Goal: Task Accomplishment & Management: Complete application form

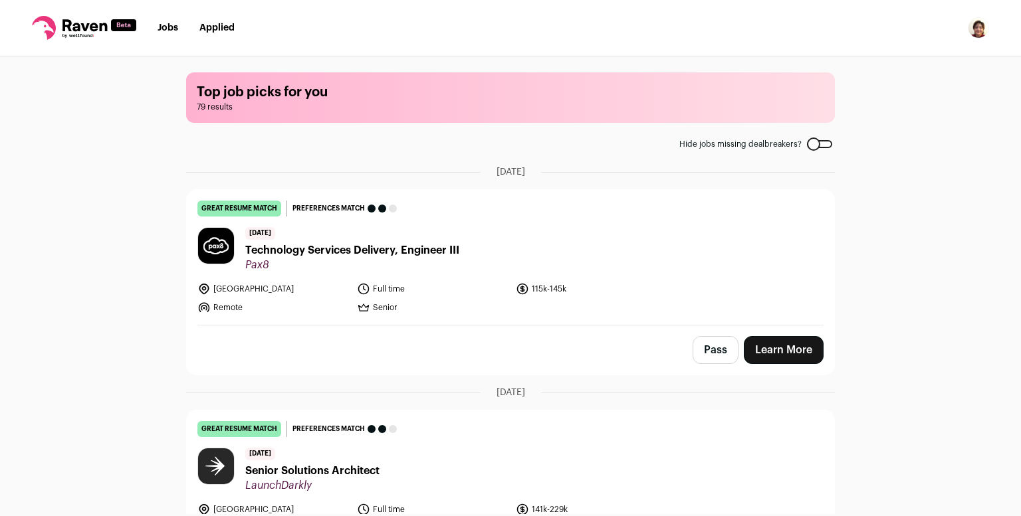
click at [171, 28] on link "Jobs" at bounding box center [167, 27] width 21 height 9
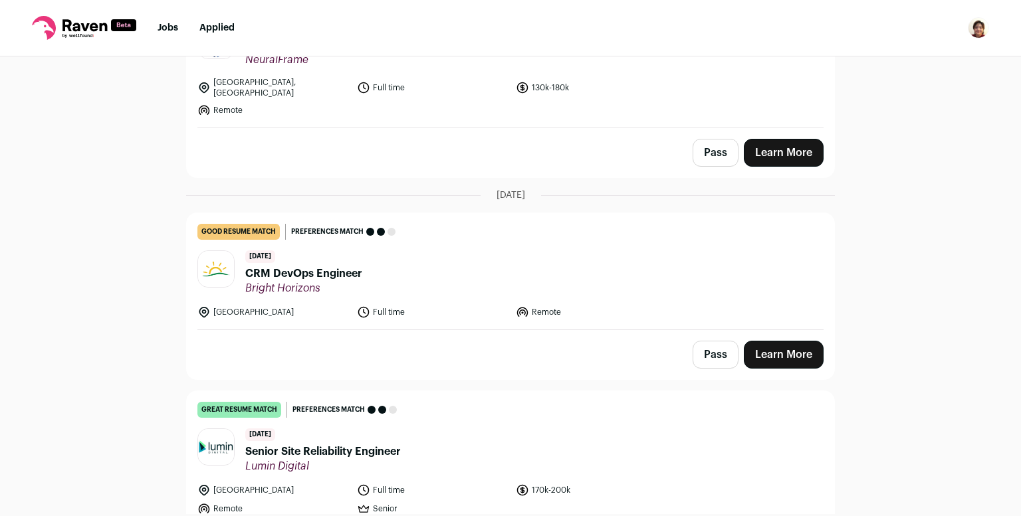
scroll to position [1674, 0]
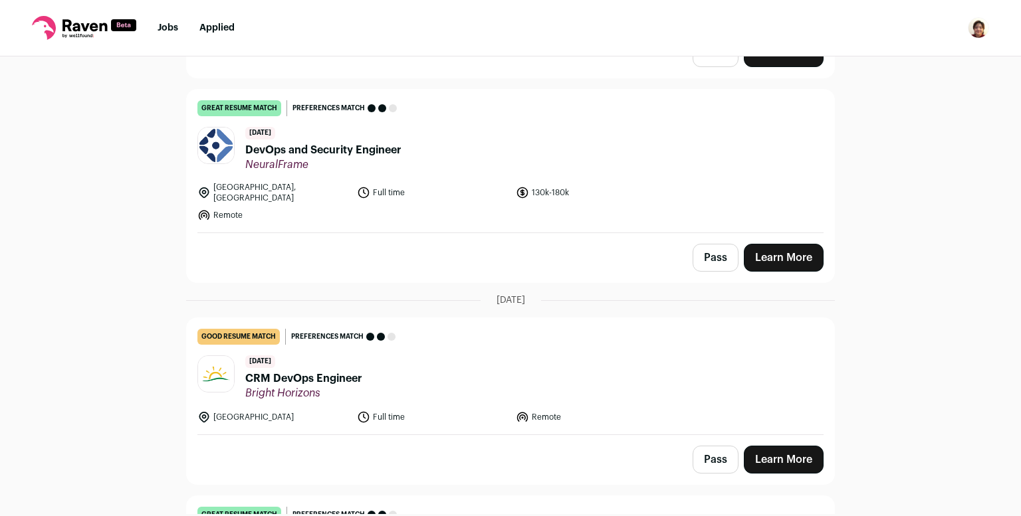
click at [791, 246] on link "Learn More" at bounding box center [784, 258] width 80 height 28
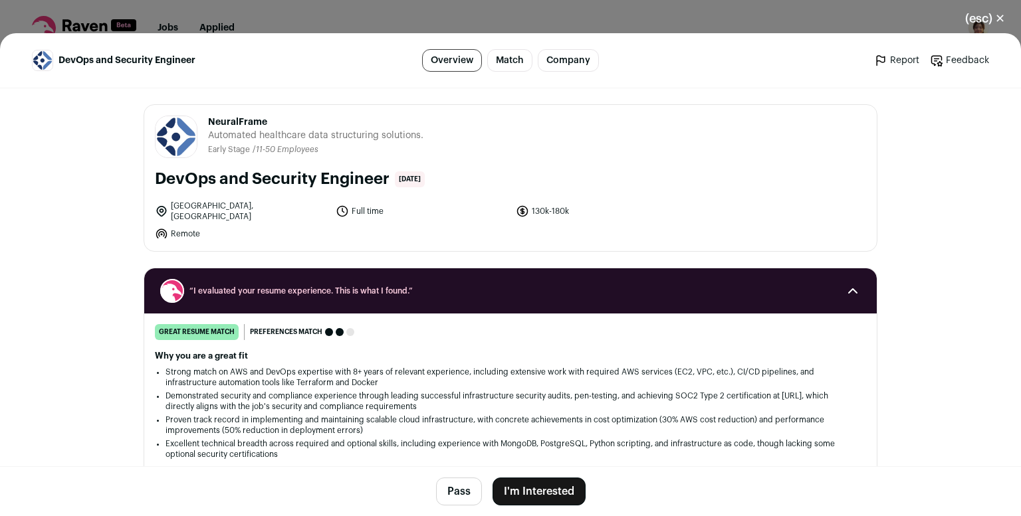
click at [541, 484] on button "I'm Interested" at bounding box center [538, 492] width 93 height 28
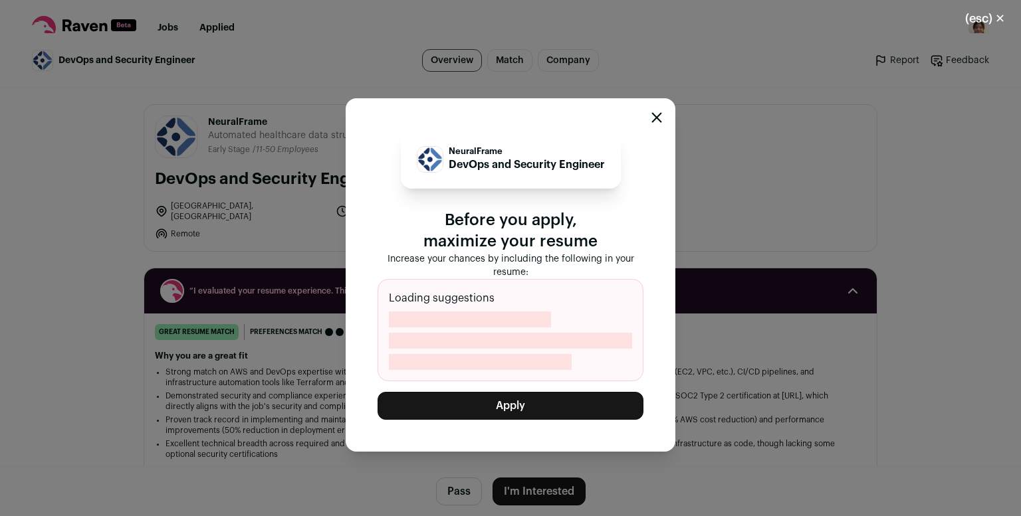
click at [521, 407] on button "Apply" at bounding box center [510, 406] width 266 height 28
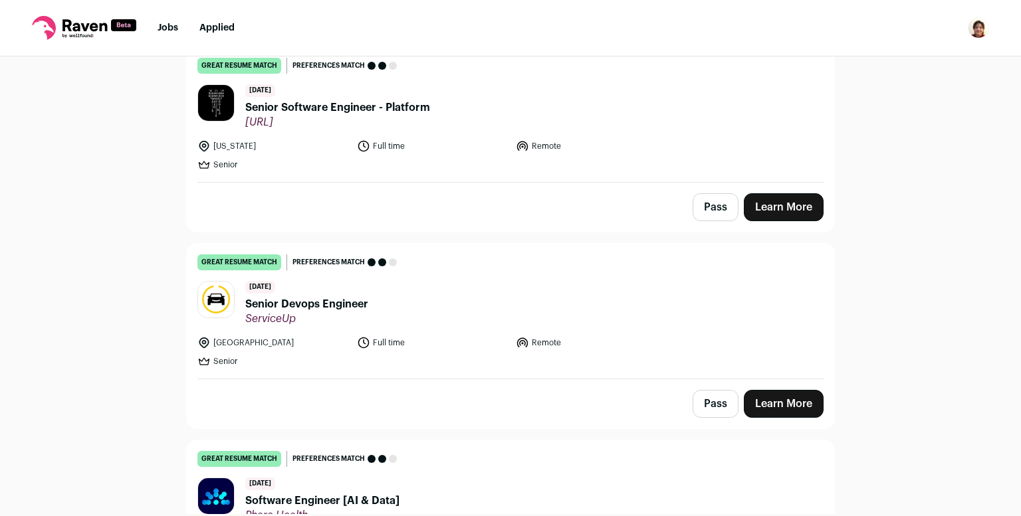
scroll to position [1125, 0]
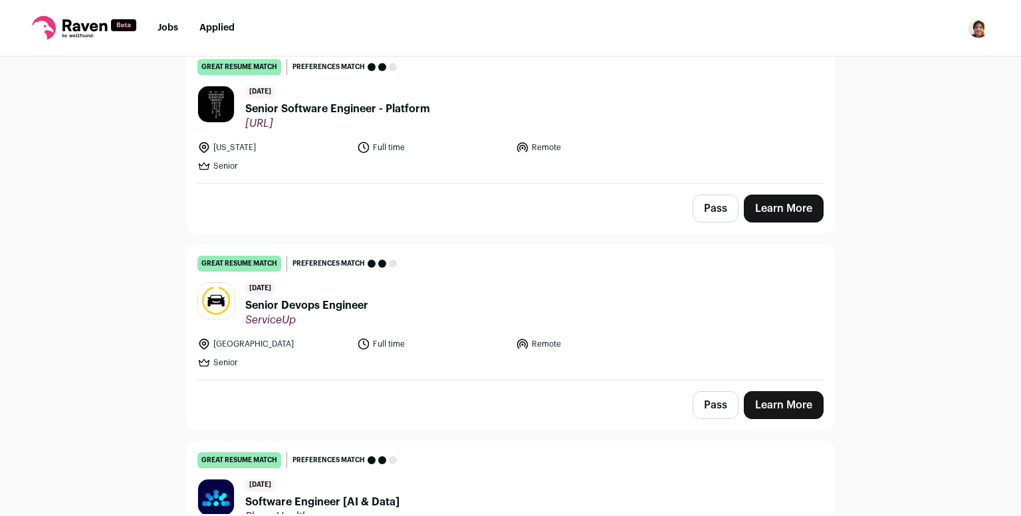
click at [788, 203] on link "Learn More" at bounding box center [784, 209] width 80 height 28
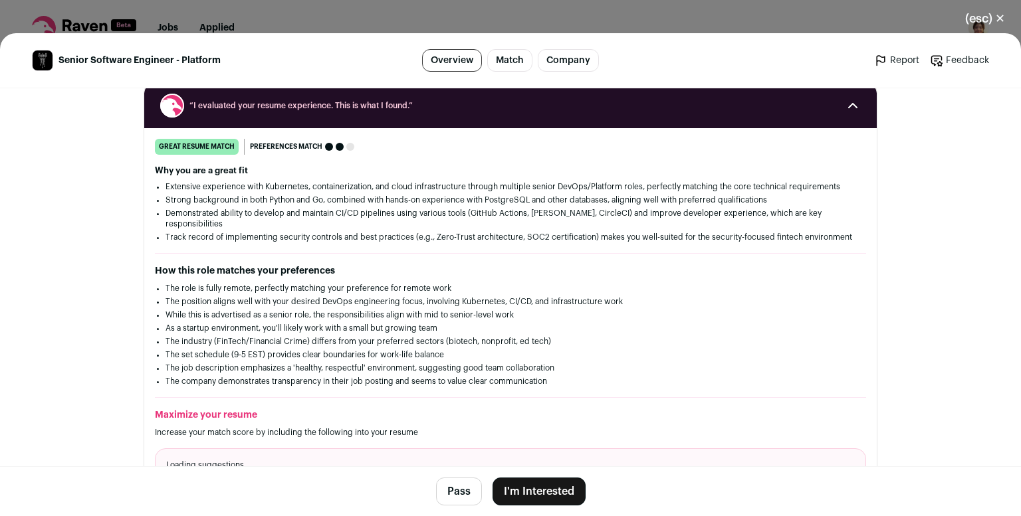
scroll to position [288, 0]
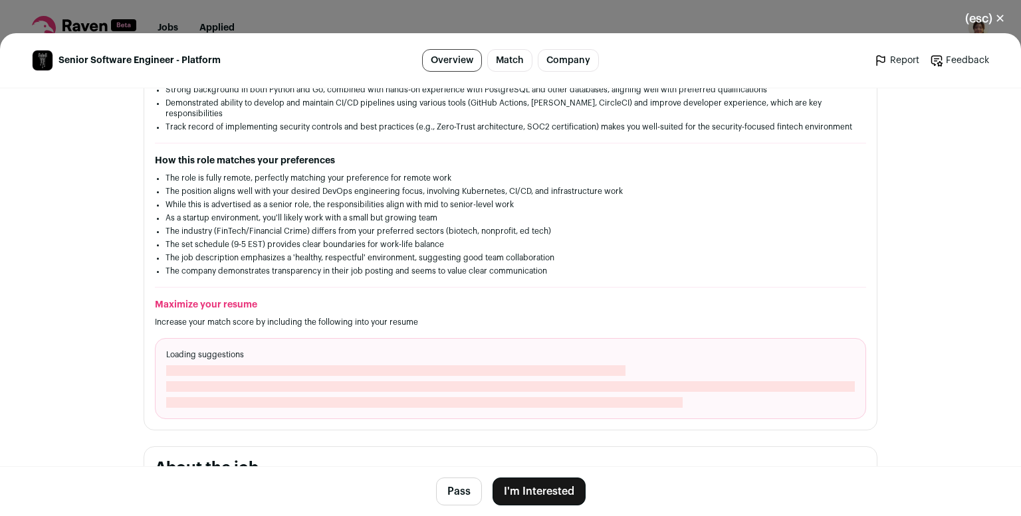
click at [544, 495] on button "I'm Interested" at bounding box center [538, 492] width 93 height 28
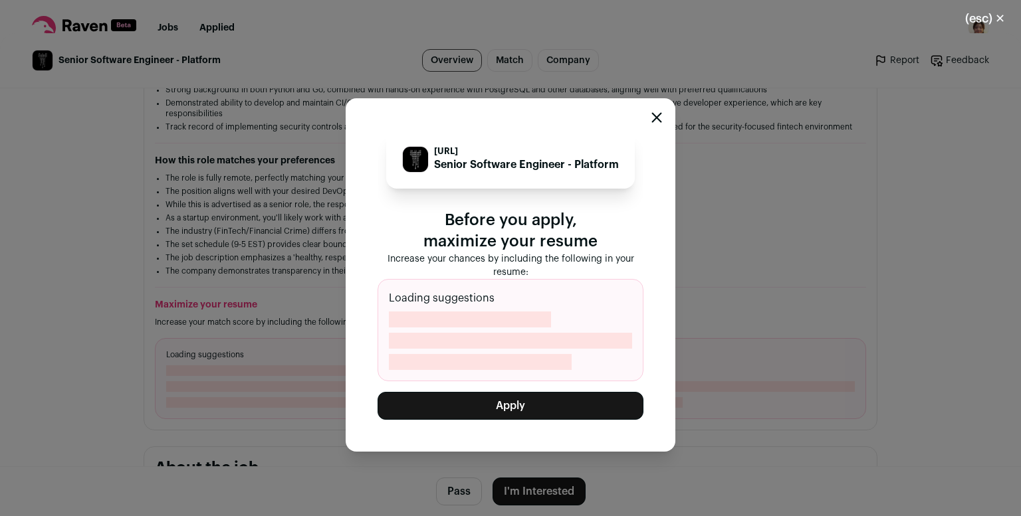
click at [530, 404] on button "Apply" at bounding box center [510, 406] width 266 height 28
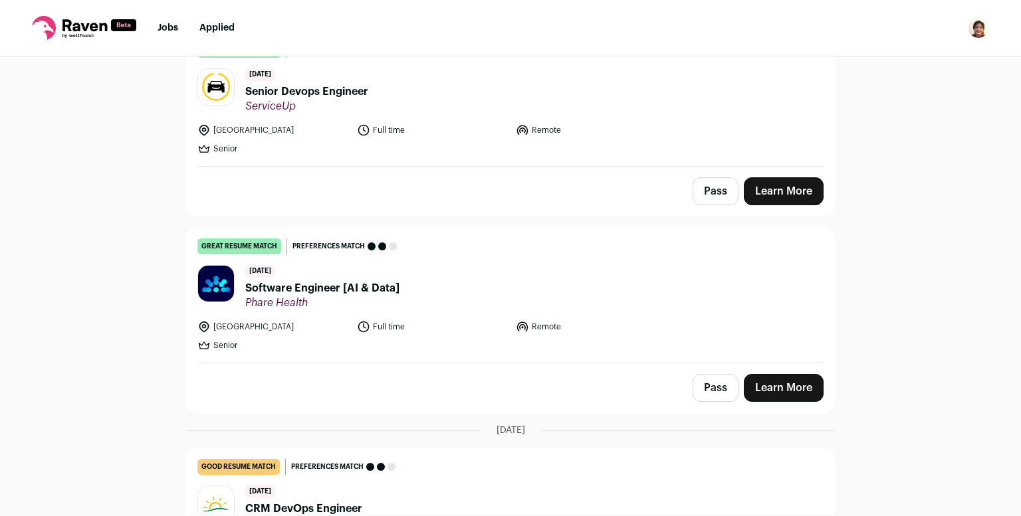
scroll to position [1211, 0]
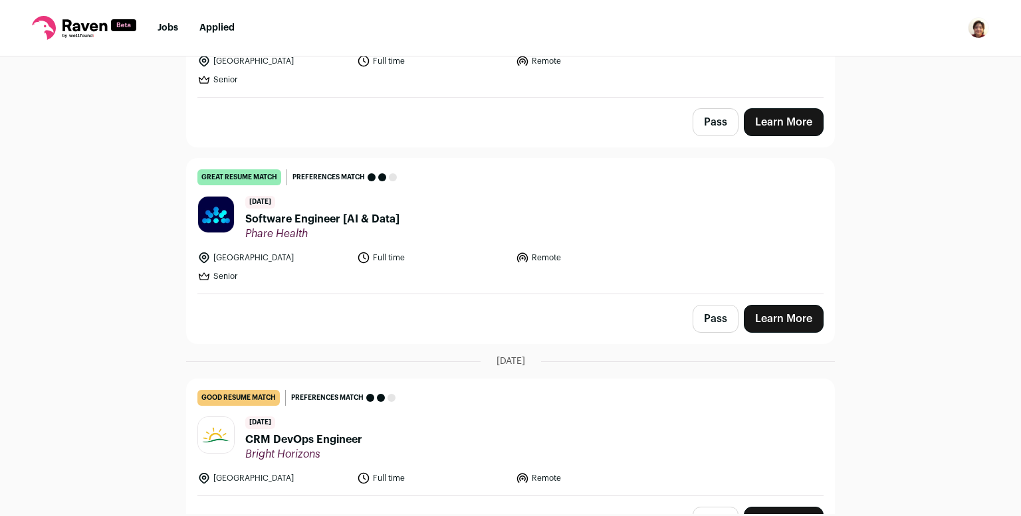
click at [779, 318] on link "Learn More" at bounding box center [784, 319] width 80 height 28
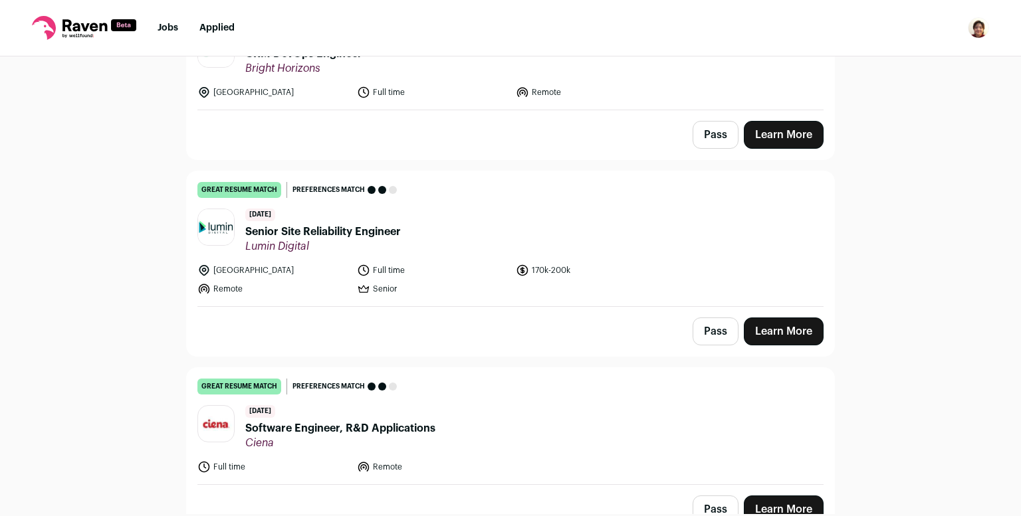
scroll to position [1253, 0]
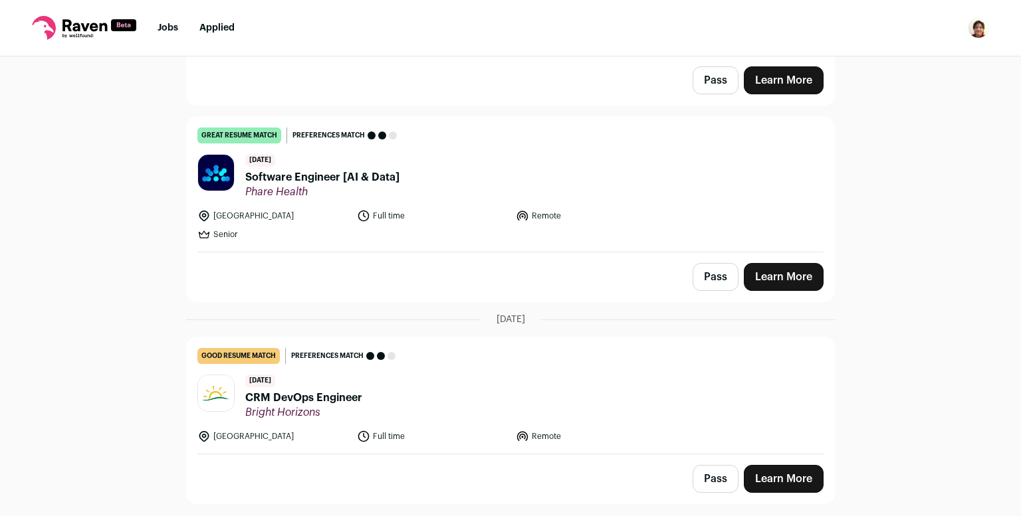
click at [794, 275] on link "Learn More" at bounding box center [784, 277] width 80 height 28
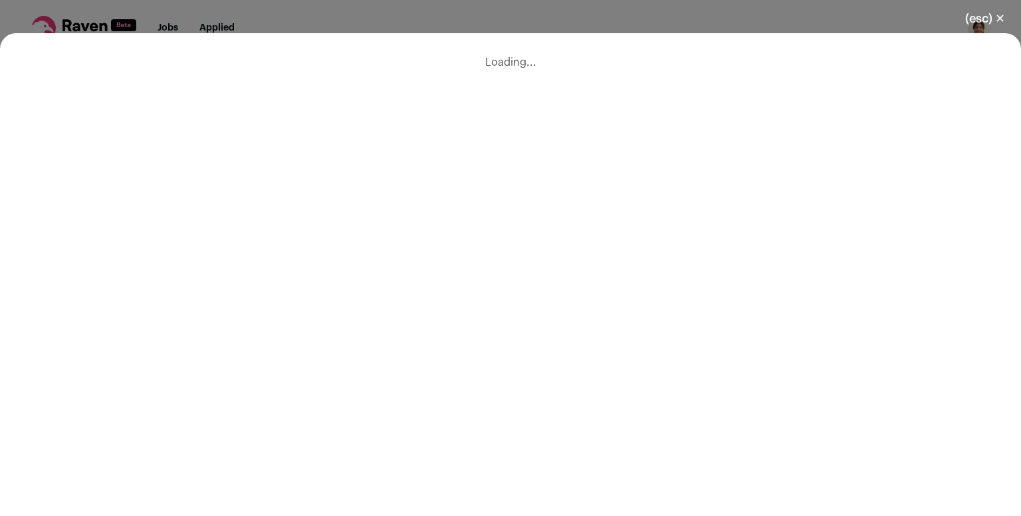
click at [983, 13] on button "(esc) ✕" at bounding box center [985, 18] width 72 height 29
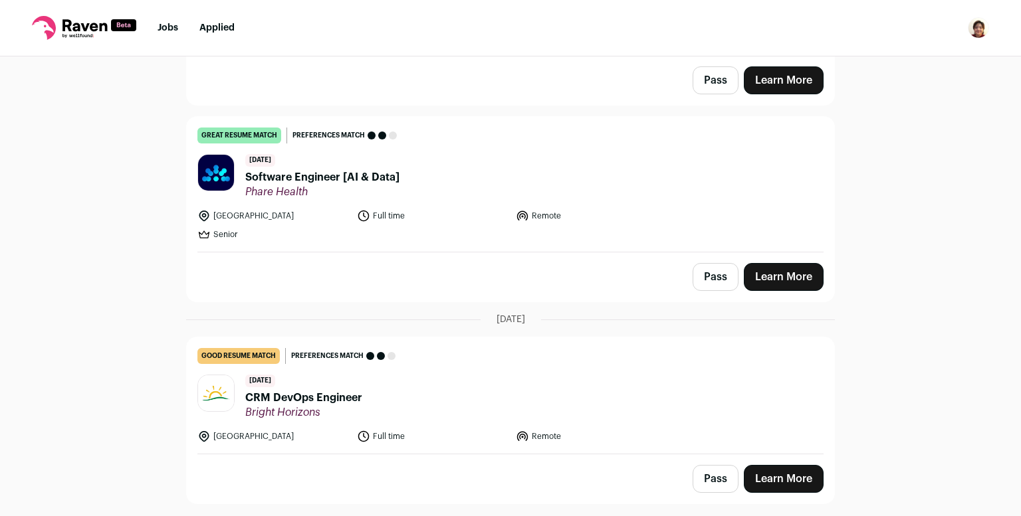
click at [285, 176] on span "Software Engineer [AI & Data]" at bounding box center [322, 177] width 154 height 16
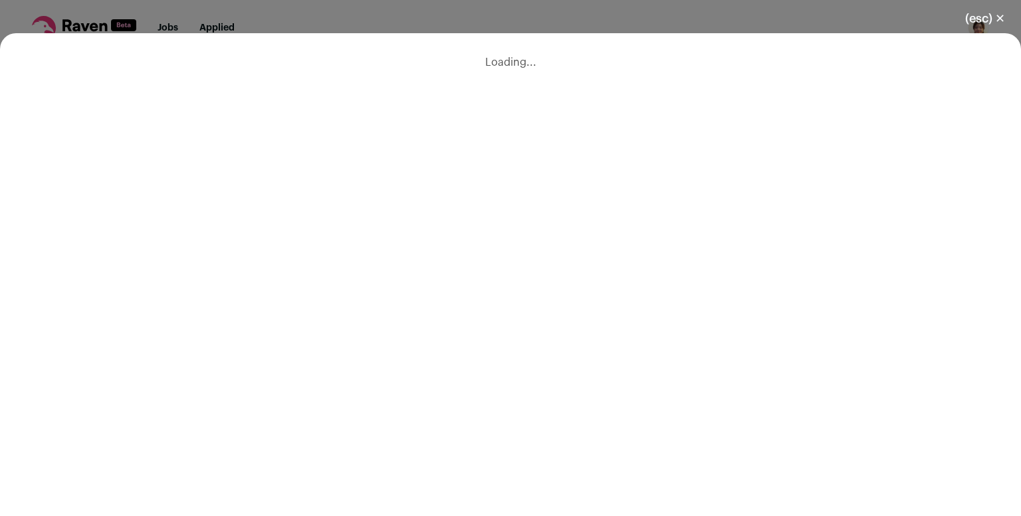
click at [995, 16] on button "(esc) ✕" at bounding box center [985, 18] width 72 height 29
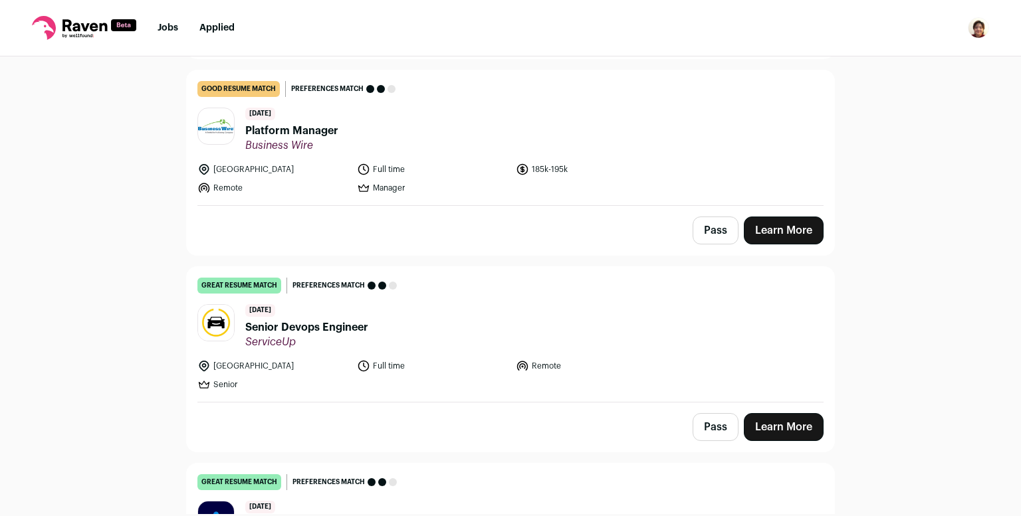
scroll to position [919, 0]
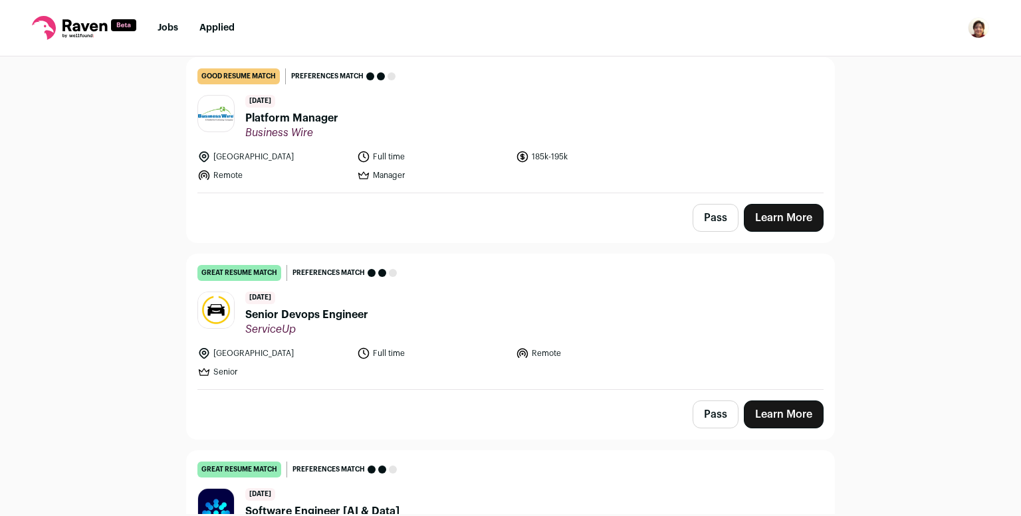
click at [776, 413] on link "Learn More" at bounding box center [784, 415] width 80 height 28
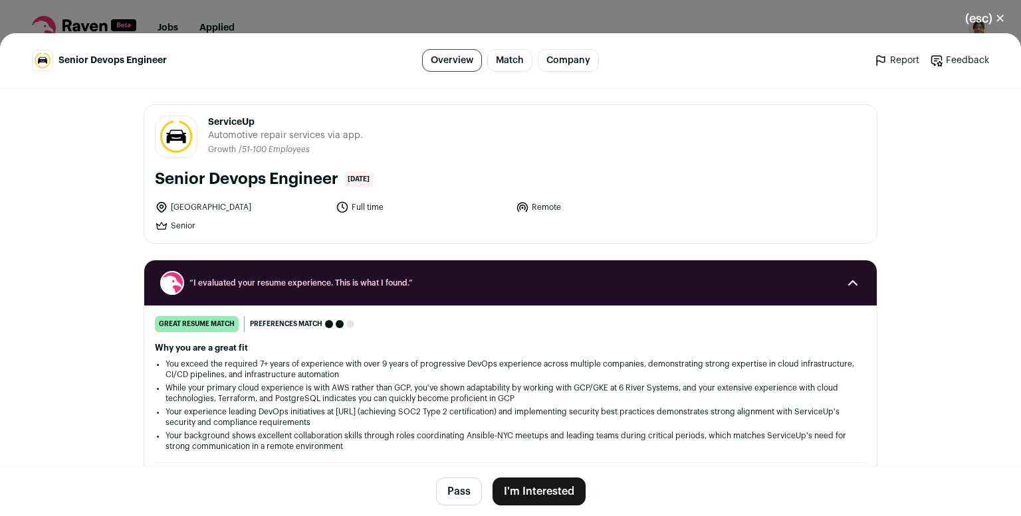
click at [561, 486] on button "I'm Interested" at bounding box center [538, 492] width 93 height 28
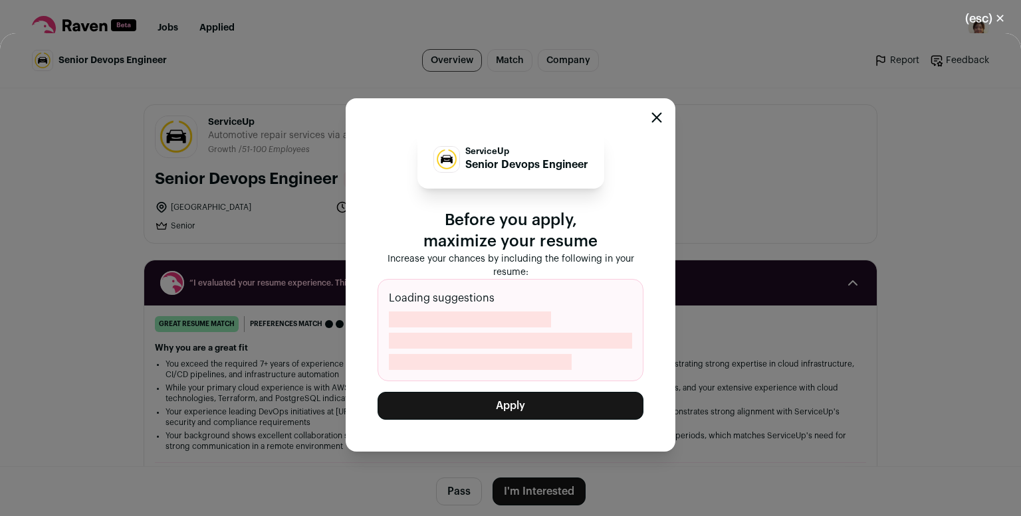
click at [530, 401] on button "Apply" at bounding box center [510, 406] width 266 height 28
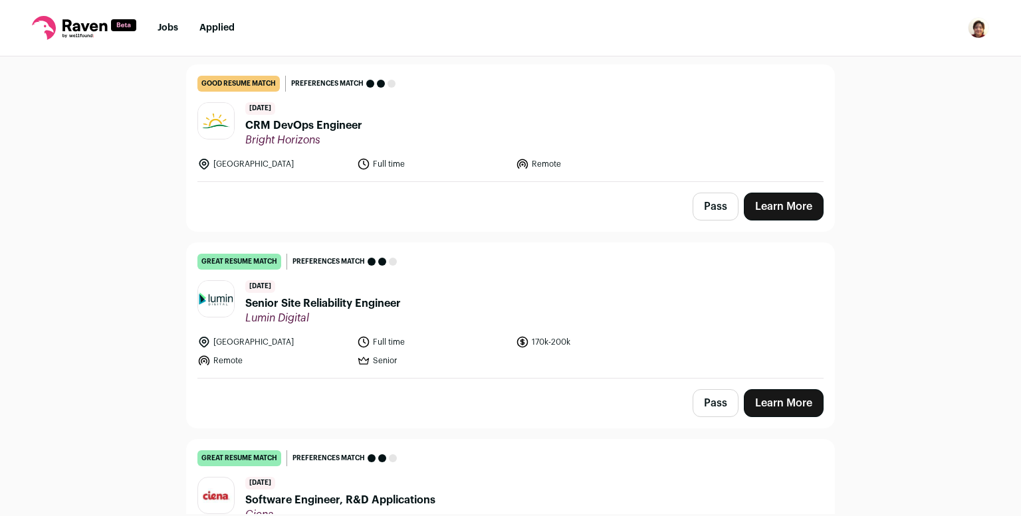
scroll to position [1355, 0]
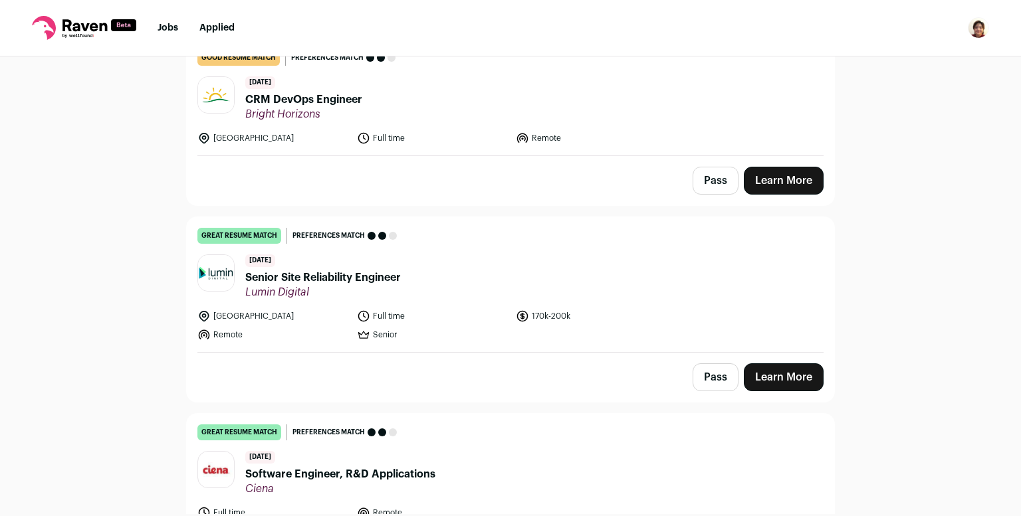
click at [789, 373] on link "Learn More" at bounding box center [784, 377] width 80 height 28
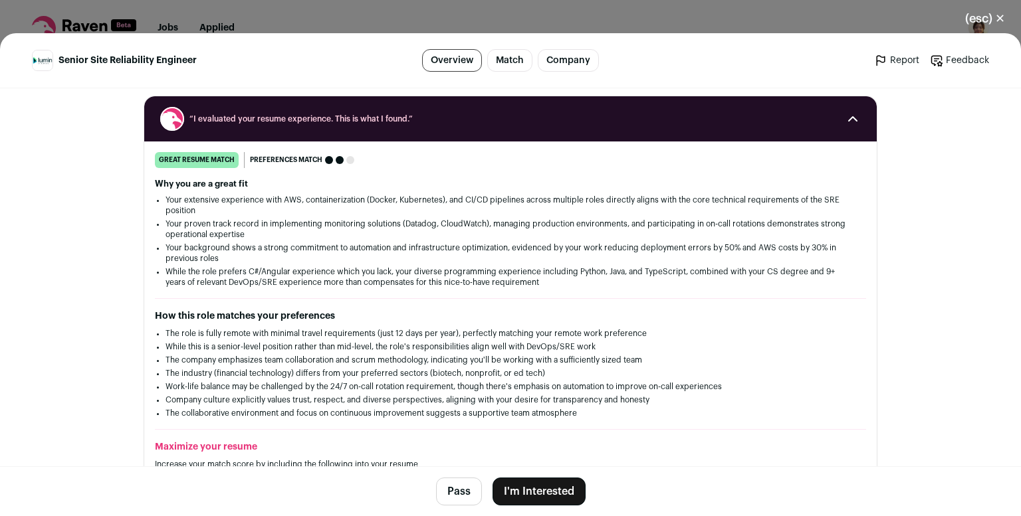
scroll to position [254, 0]
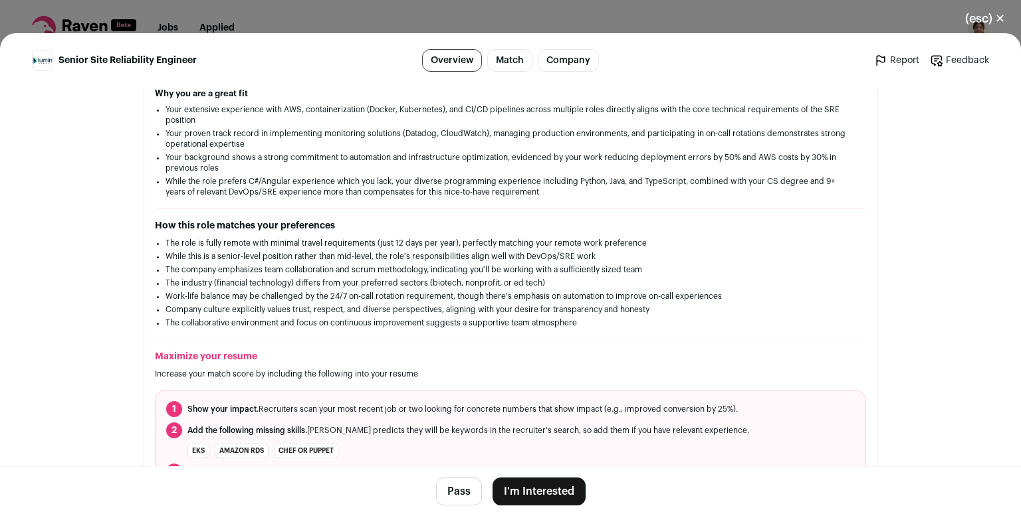
click at [993, 17] on button "(esc) ✕" at bounding box center [985, 18] width 72 height 29
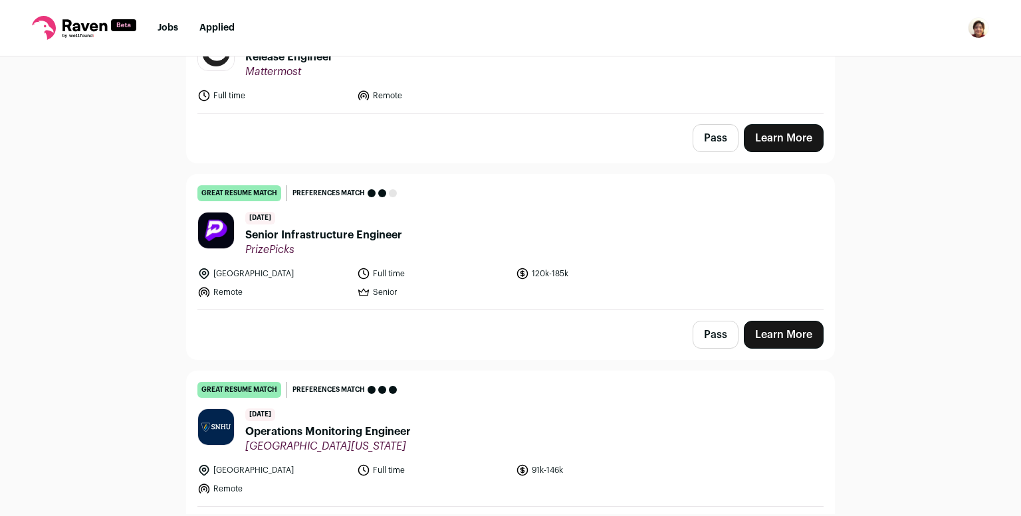
scroll to position [2508, 0]
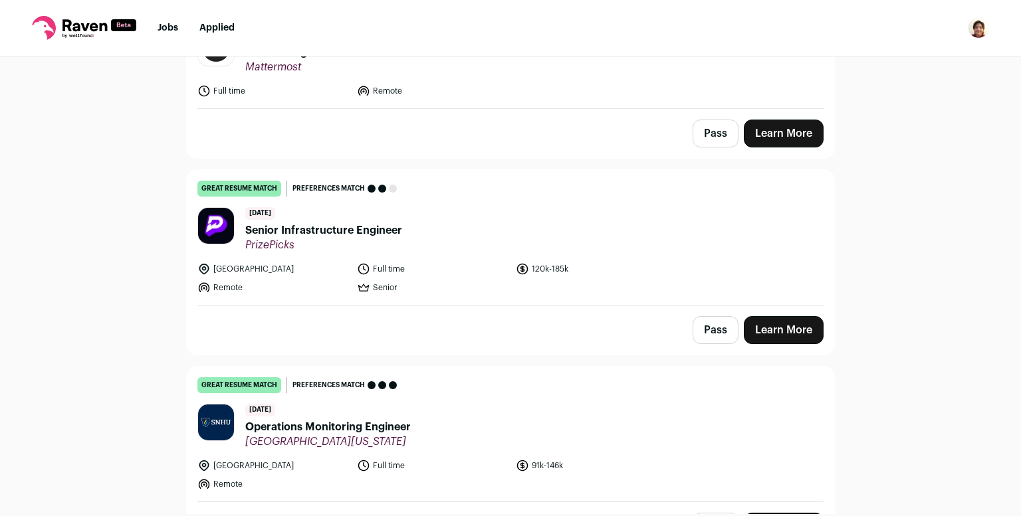
click at [800, 329] on link "Learn More" at bounding box center [784, 330] width 80 height 28
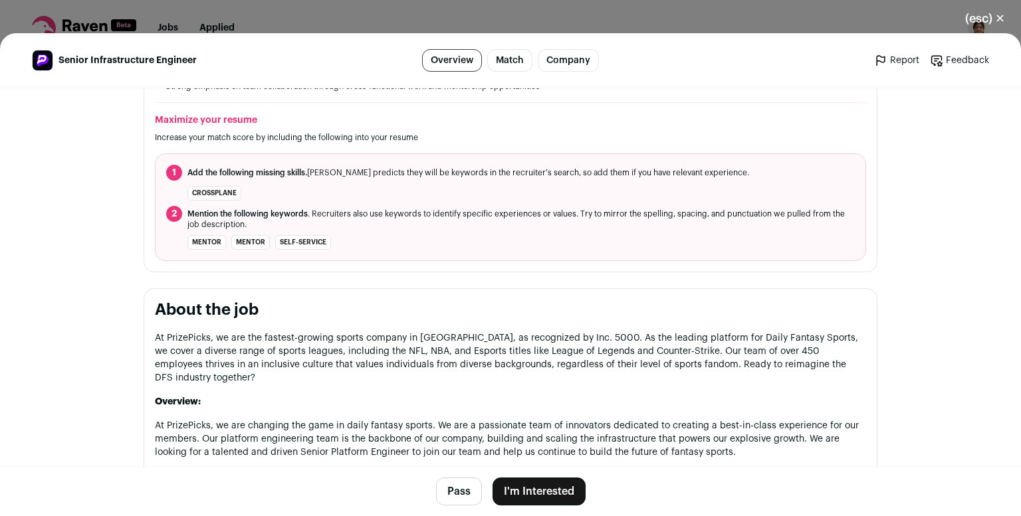
scroll to position [494, 0]
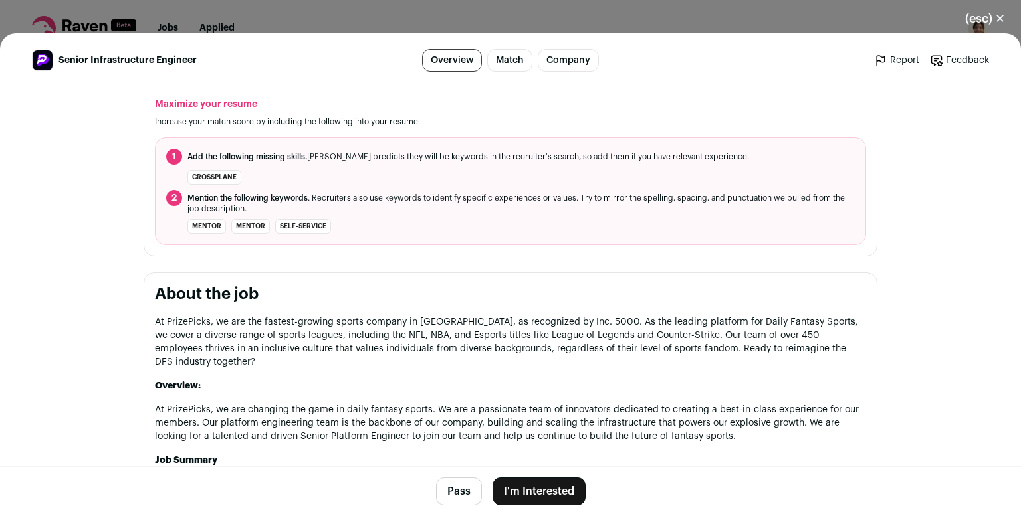
click at [973, 19] on button "(esc) ✕" at bounding box center [985, 18] width 72 height 29
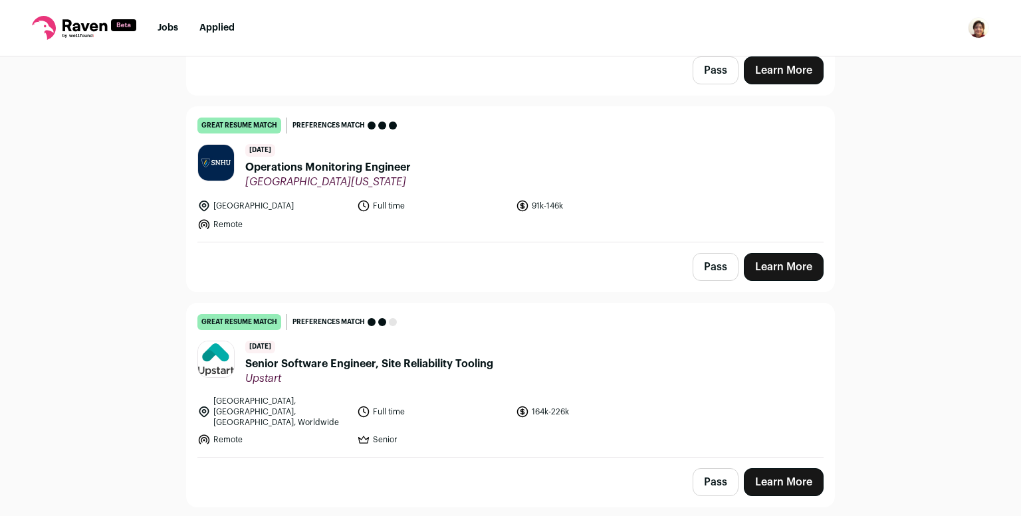
scroll to position [2857, 0]
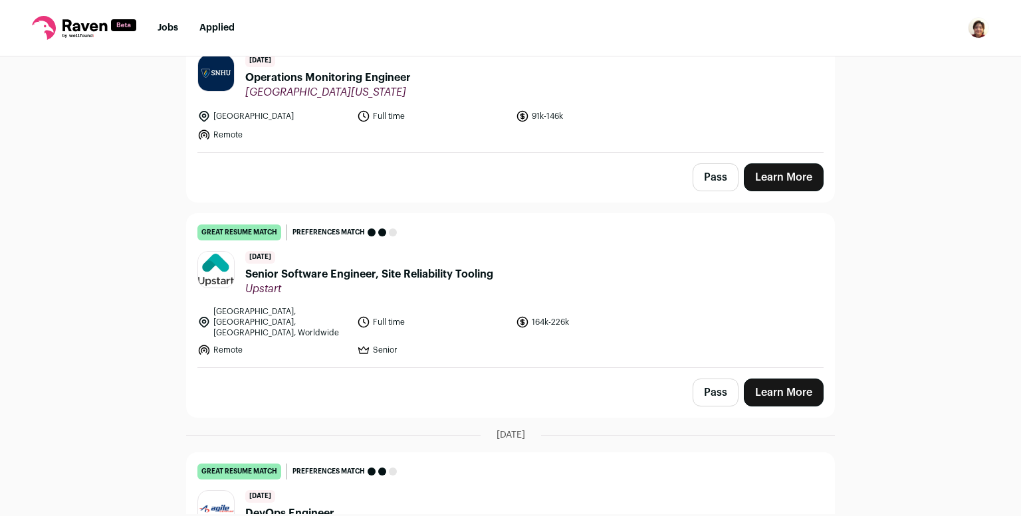
click at [792, 379] on link "Learn More" at bounding box center [784, 393] width 80 height 28
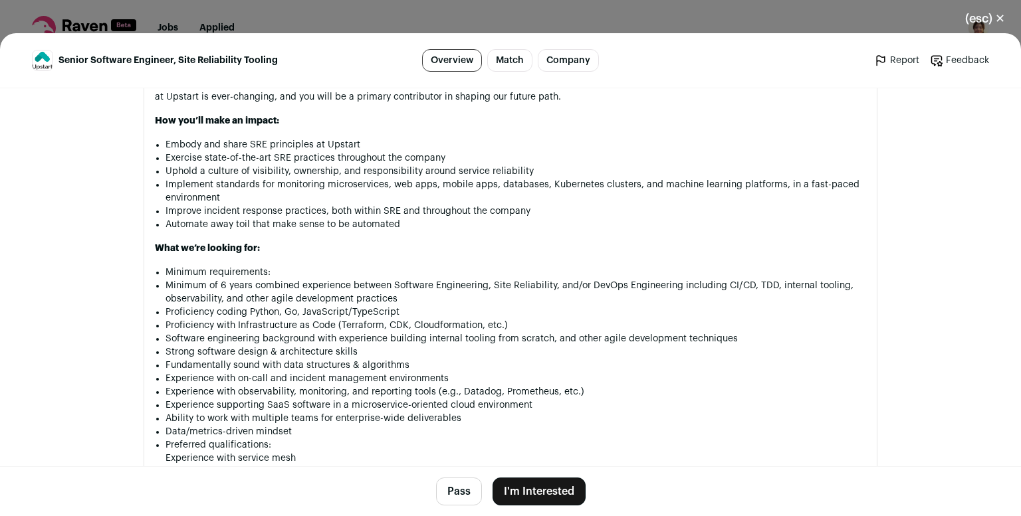
scroll to position [1389, 0]
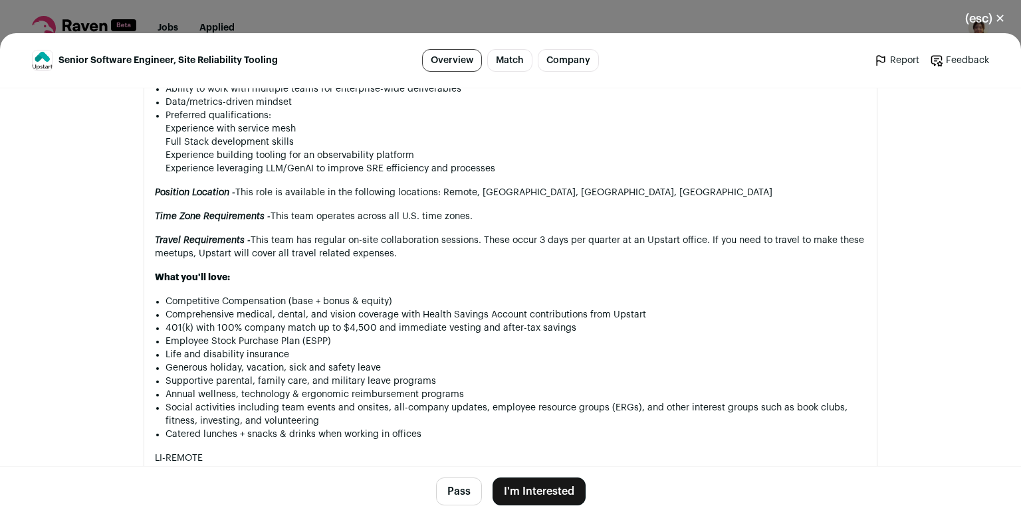
click at [981, 9] on button "(esc) ✕" at bounding box center [985, 18] width 72 height 29
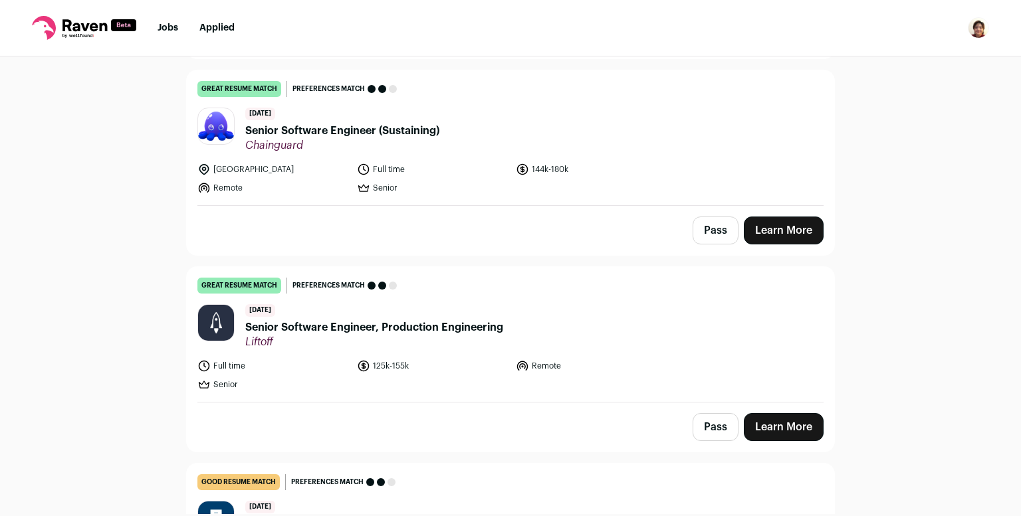
scroll to position [3710, 0]
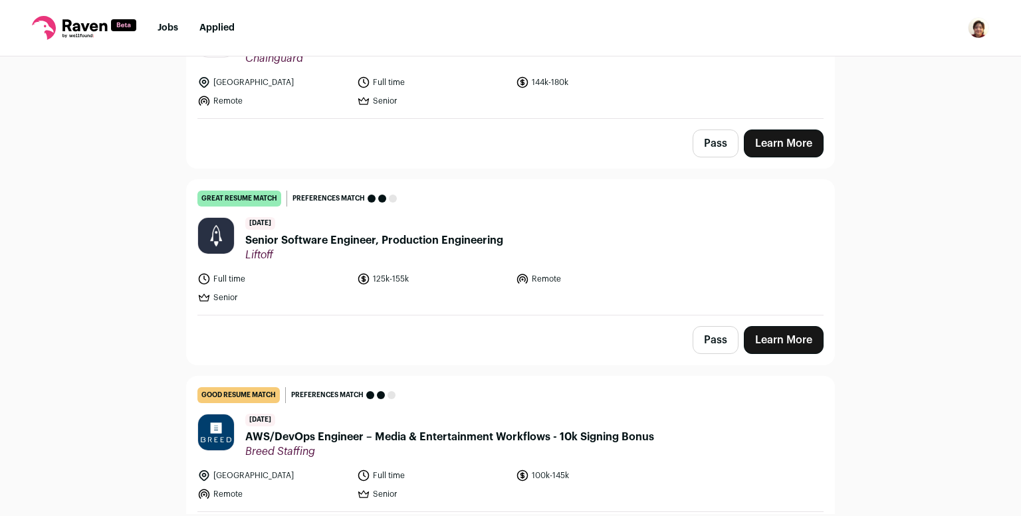
click at [797, 332] on link "Learn More" at bounding box center [784, 340] width 80 height 28
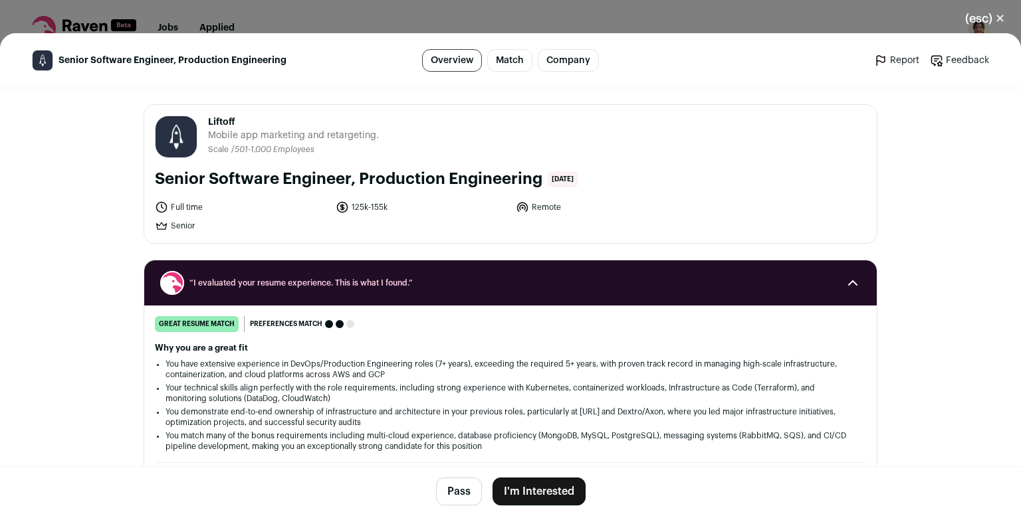
click at [995, 13] on button "(esc) ✕" at bounding box center [985, 18] width 72 height 29
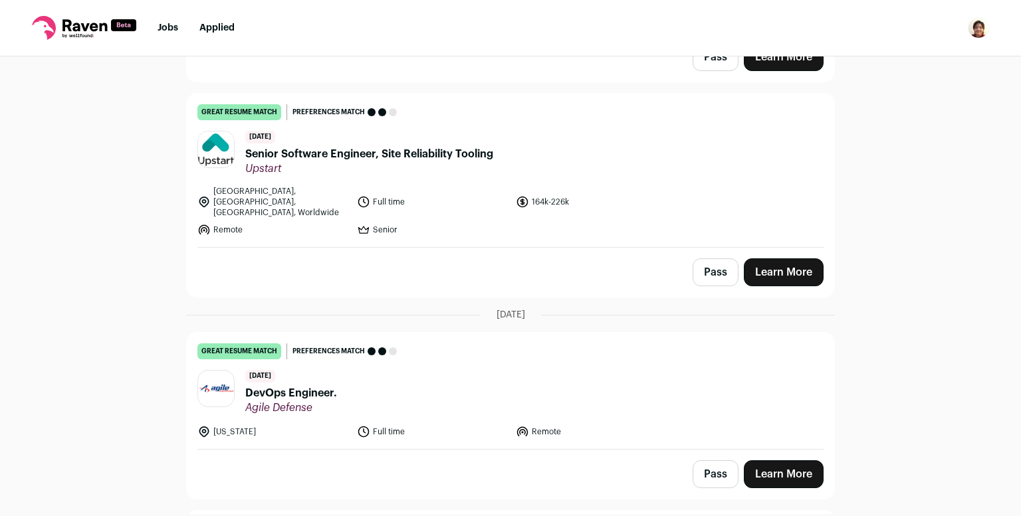
scroll to position [2811, 0]
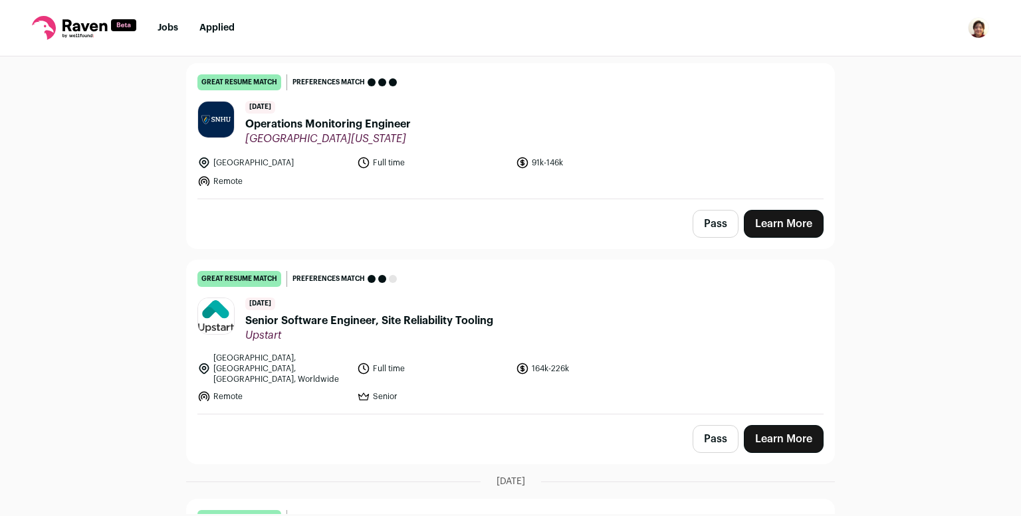
click at [794, 223] on link "Learn More" at bounding box center [784, 224] width 80 height 28
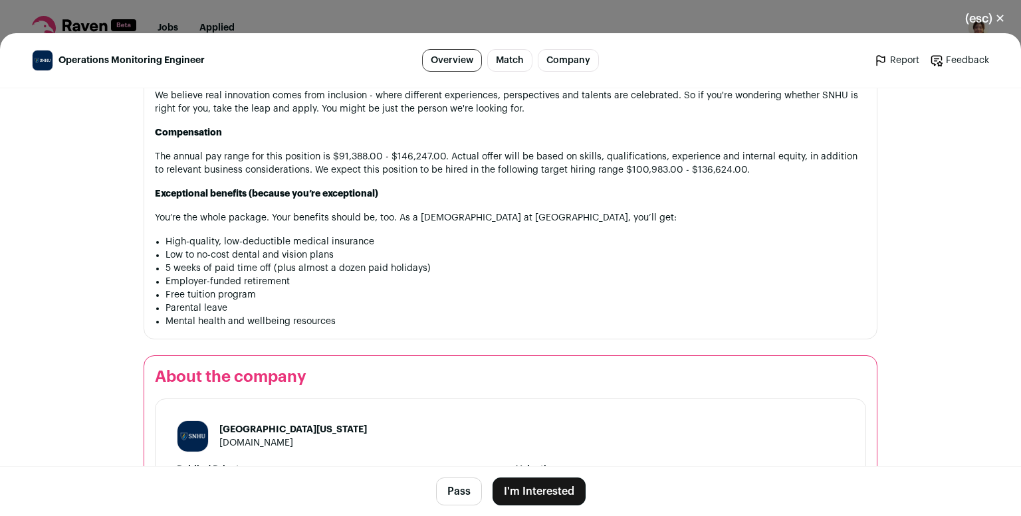
scroll to position [1788, 0]
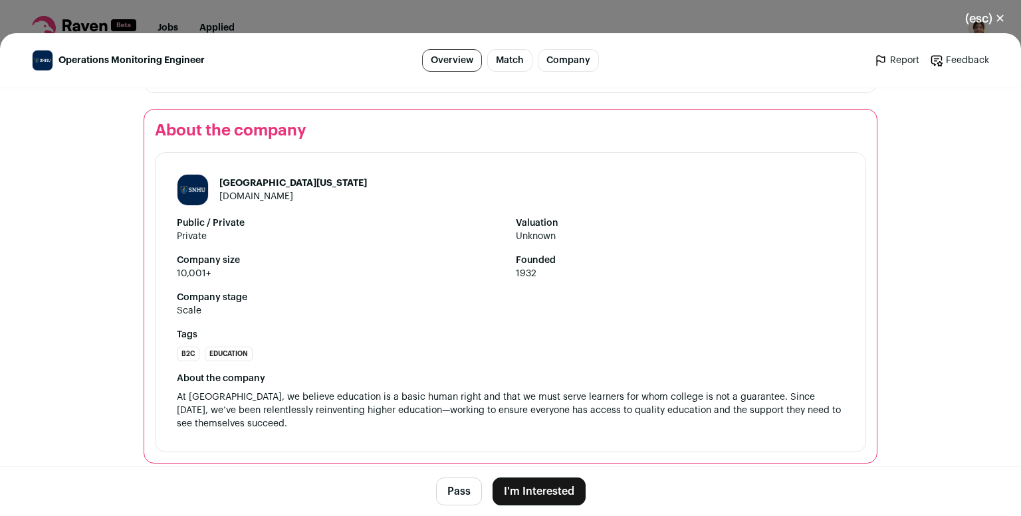
click at [535, 498] on button "I'm Interested" at bounding box center [538, 492] width 93 height 28
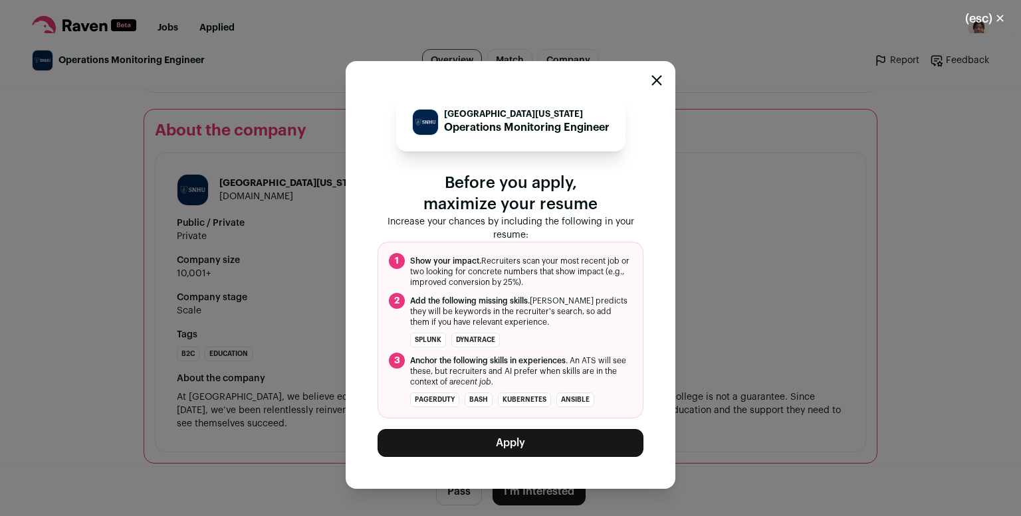
click at [529, 447] on button "Apply" at bounding box center [510, 443] width 266 height 28
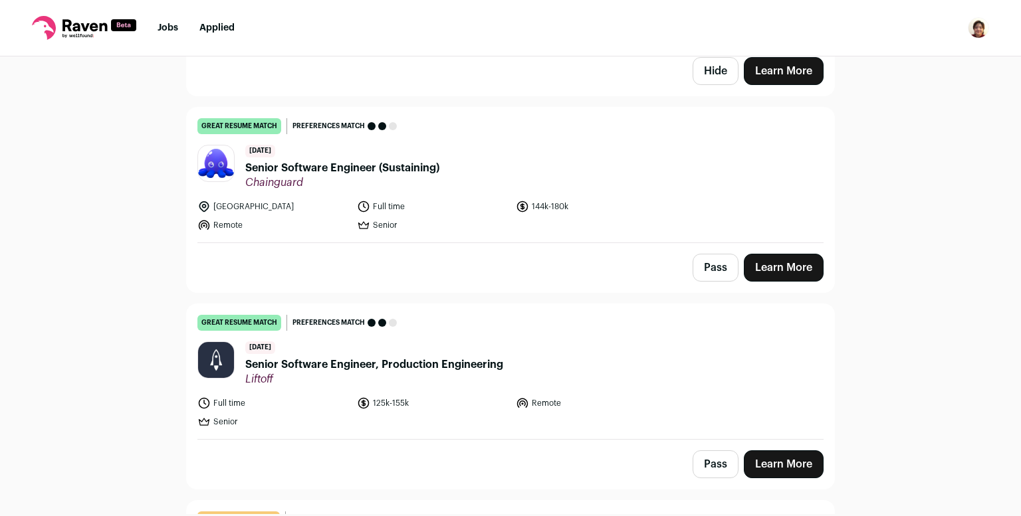
scroll to position [3520, 0]
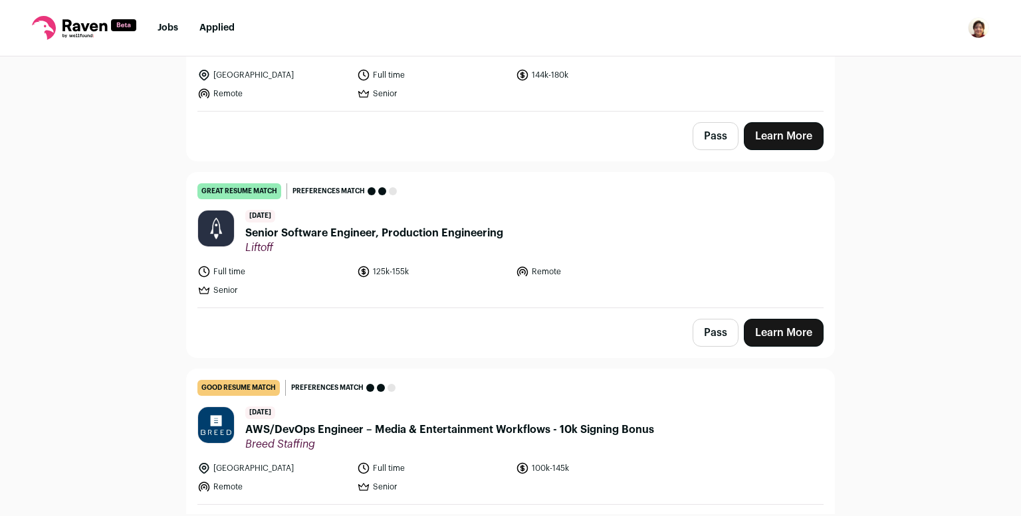
click at [805, 324] on link "Learn More" at bounding box center [784, 333] width 80 height 28
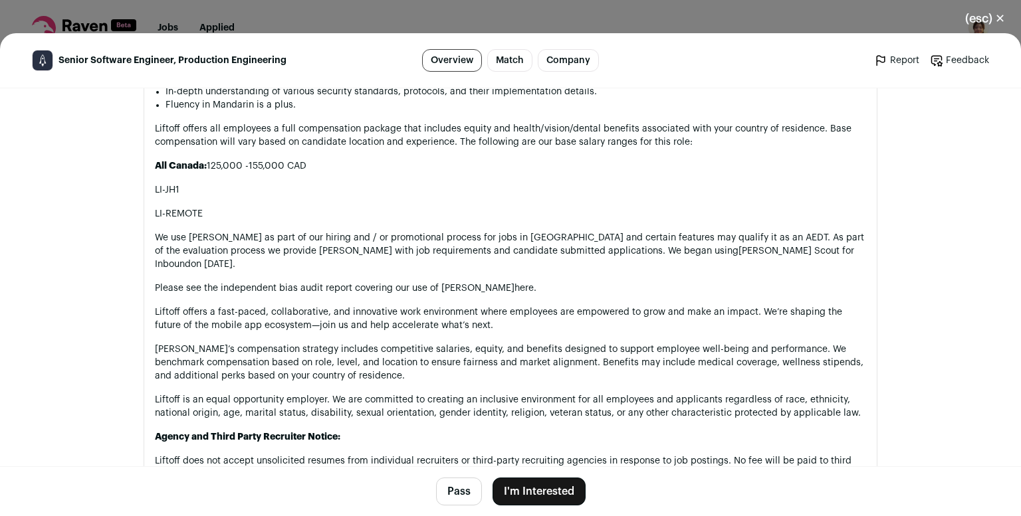
scroll to position [1654, 0]
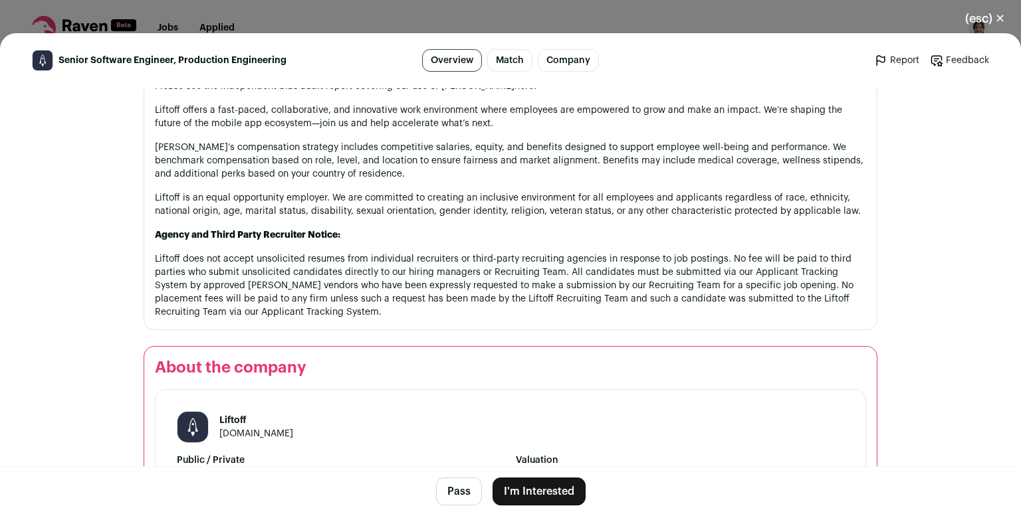
click at [979, 12] on button "(esc) ✕" at bounding box center [985, 18] width 72 height 29
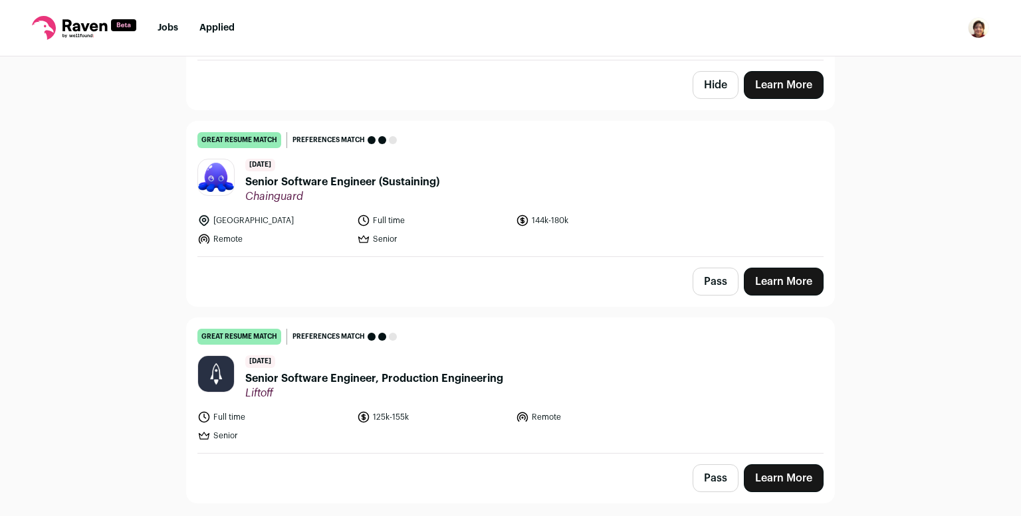
scroll to position [3409, 0]
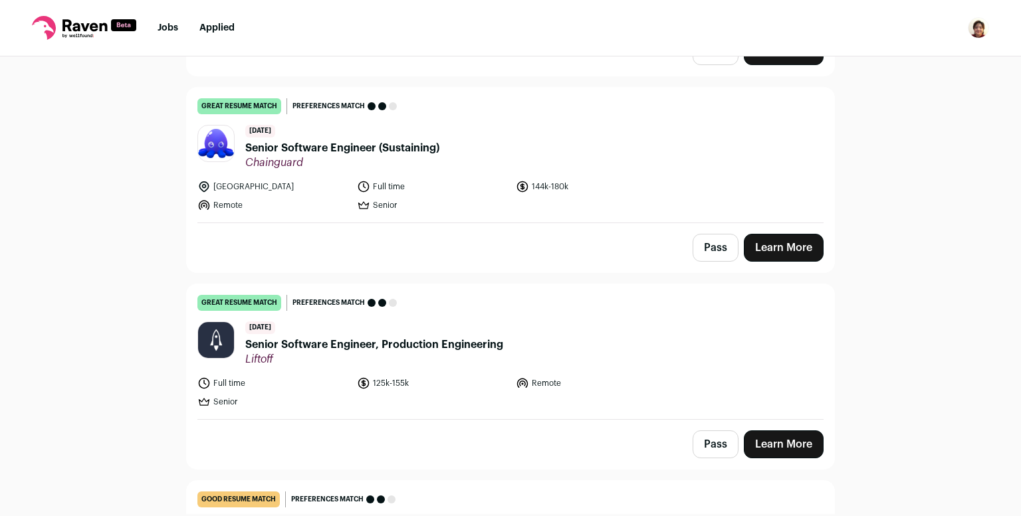
click at [790, 234] on link "Learn More" at bounding box center [784, 248] width 80 height 28
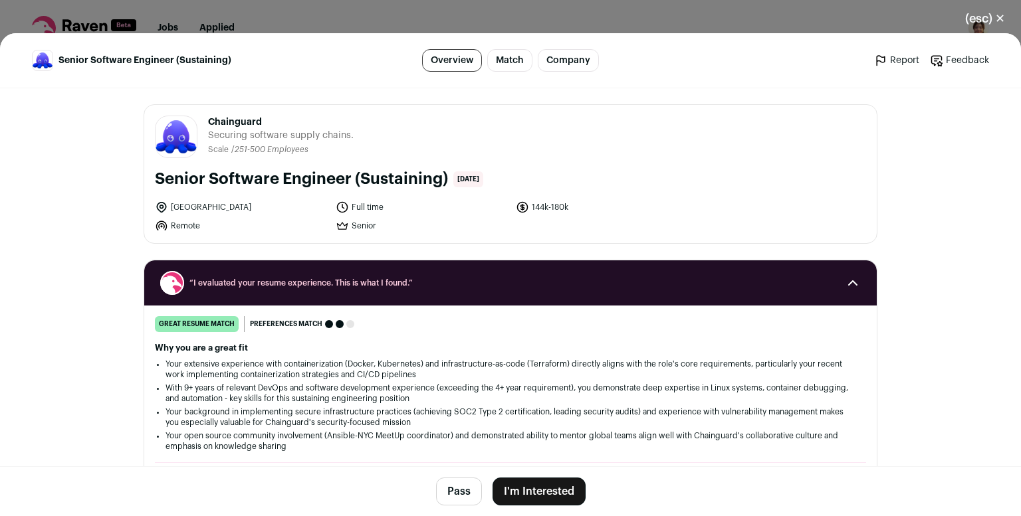
click at [542, 495] on button "I'm Interested" at bounding box center [538, 492] width 93 height 28
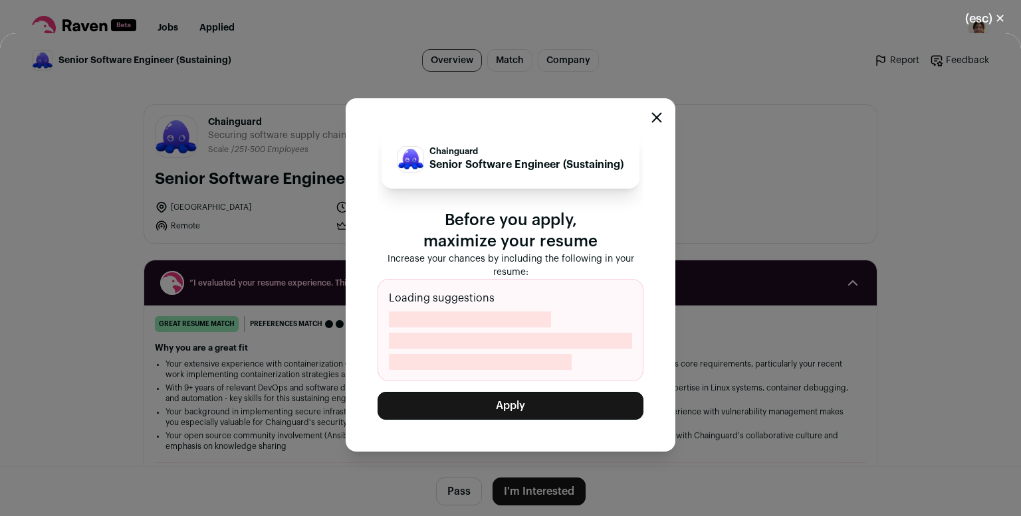
click at [659, 116] on icon "Close modal" at bounding box center [656, 117] width 11 height 11
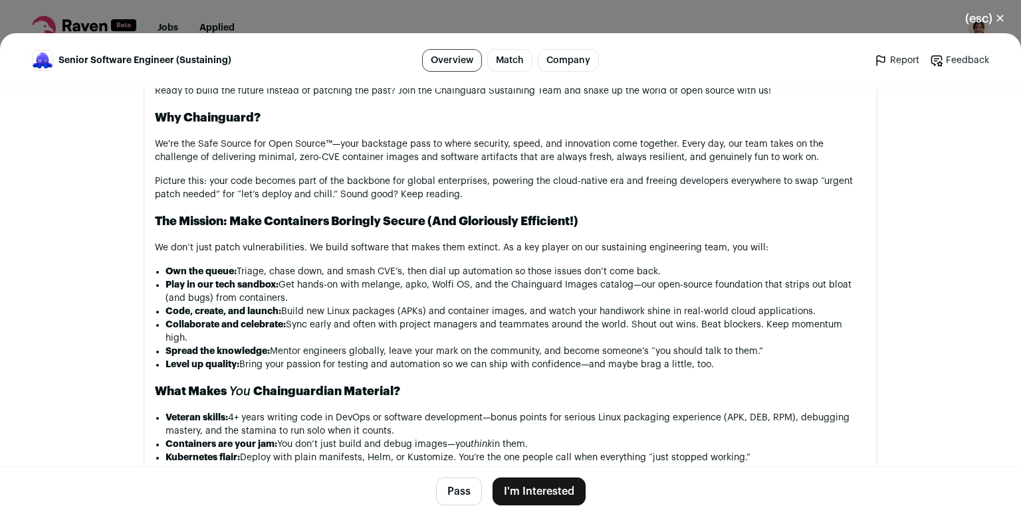
scroll to position [800, 0]
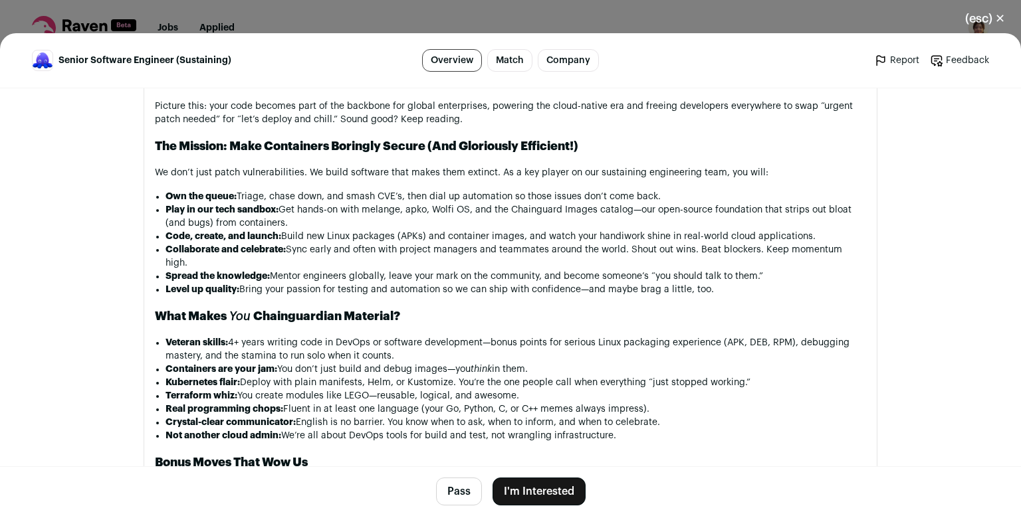
click at [554, 492] on button "I'm Interested" at bounding box center [538, 492] width 93 height 28
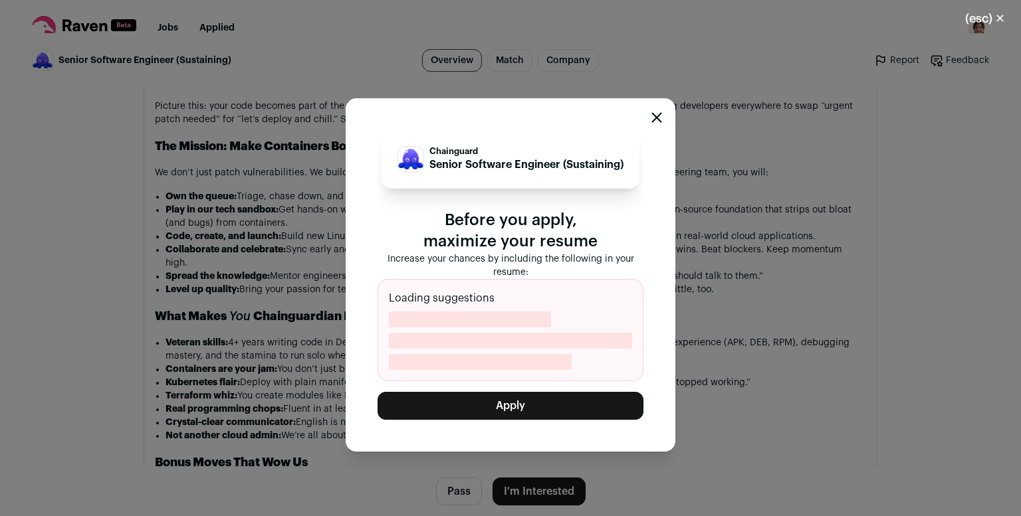
click at [478, 401] on button "Apply" at bounding box center [510, 406] width 266 height 28
